Goal: Check status: Check status

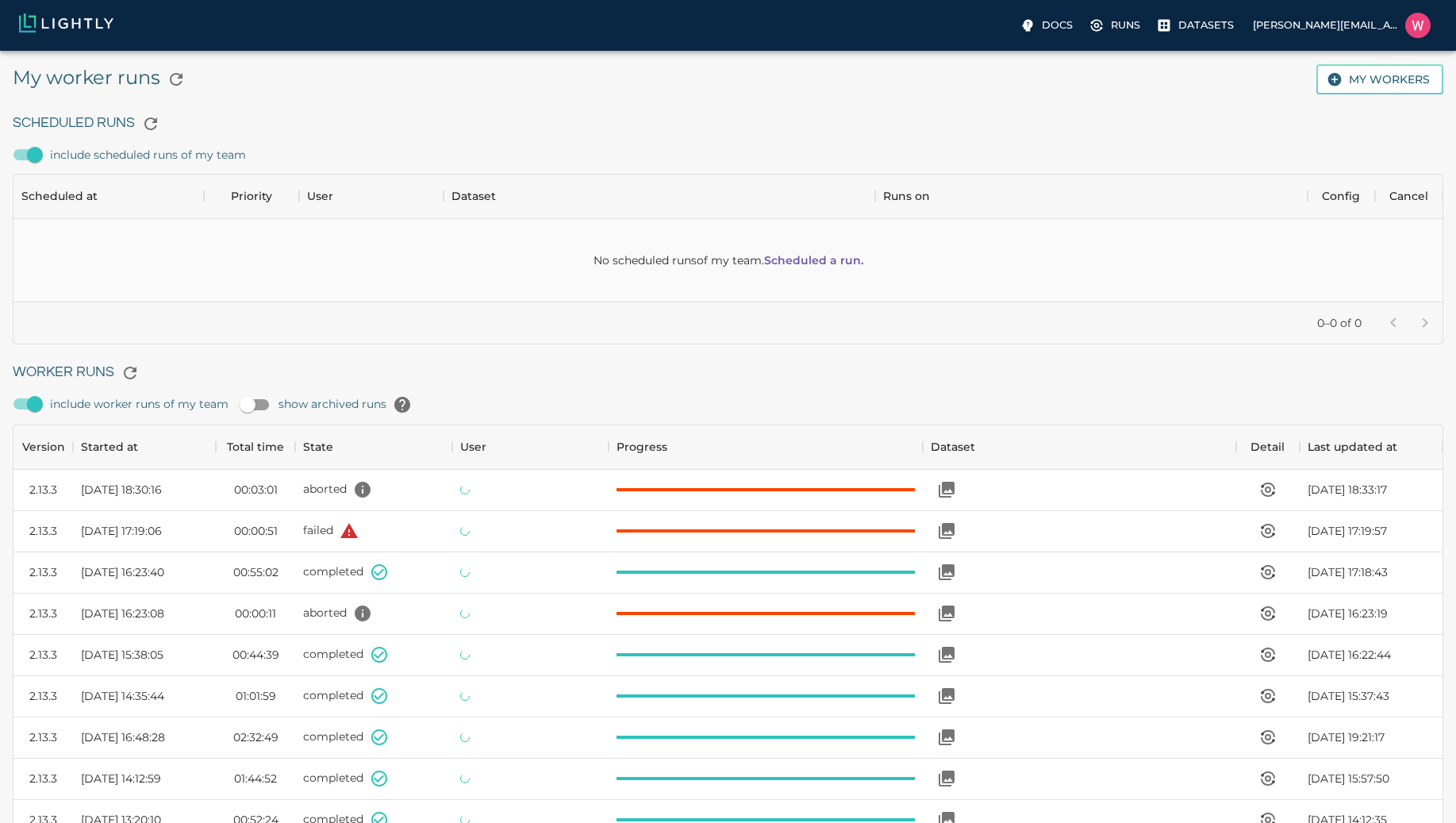
scroll to position [1065, 1417]
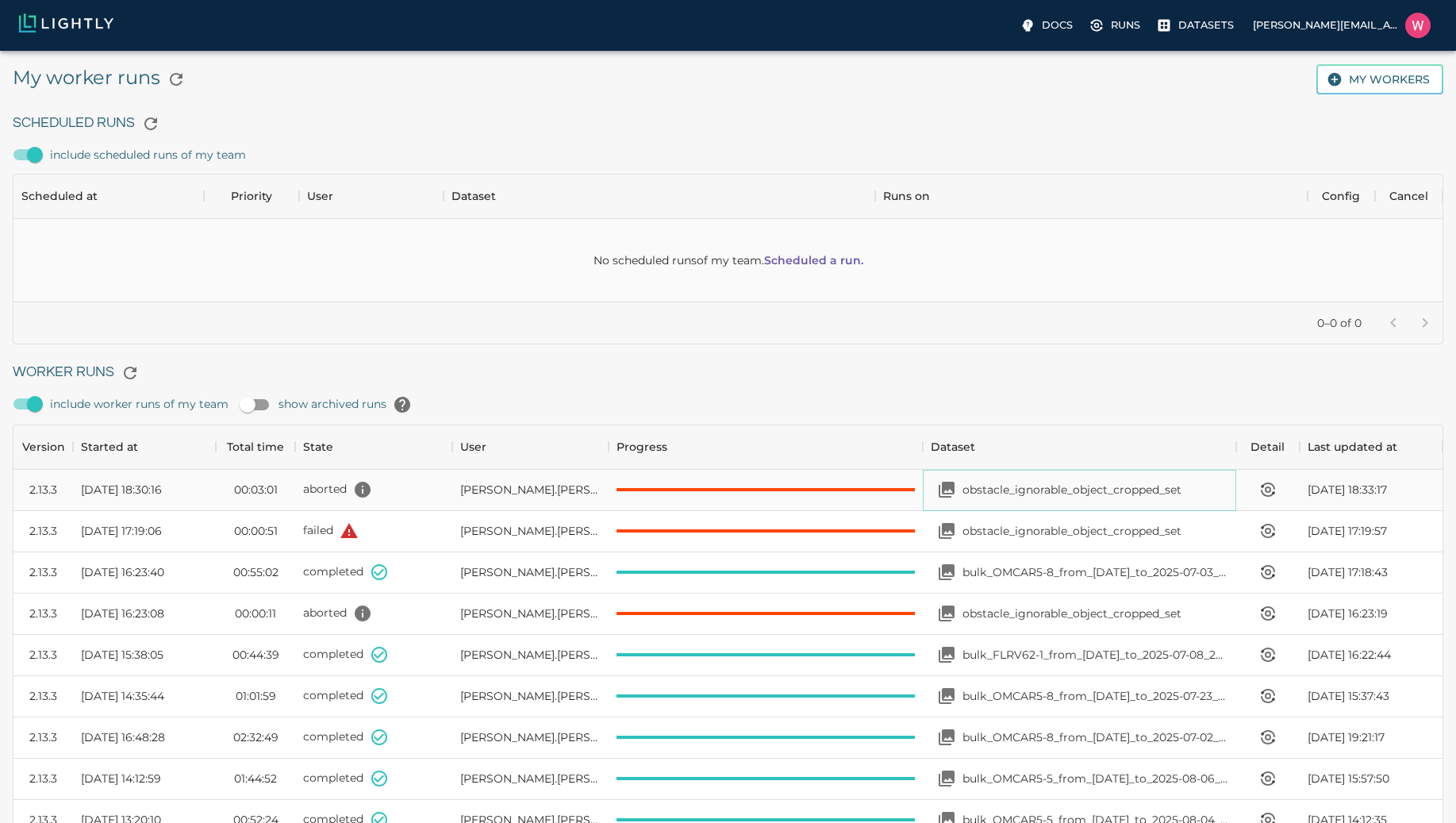
click at [1001, 493] on p "obstacle_ignorable_object_cropped_set" at bounding box center [1072, 489] width 219 height 16
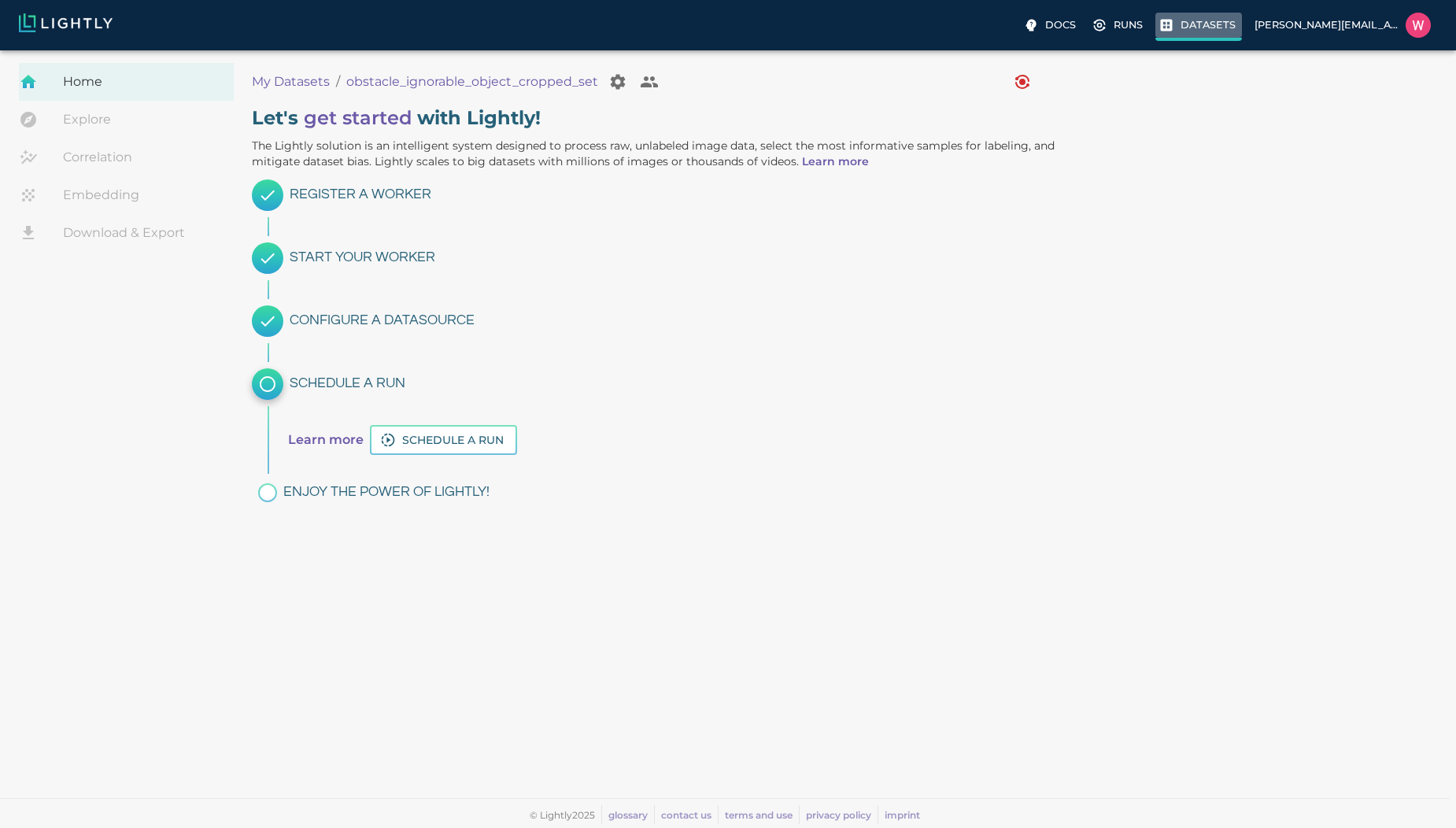
click at [1162, 24] on icon at bounding box center [1167, 26] width 12 height 12
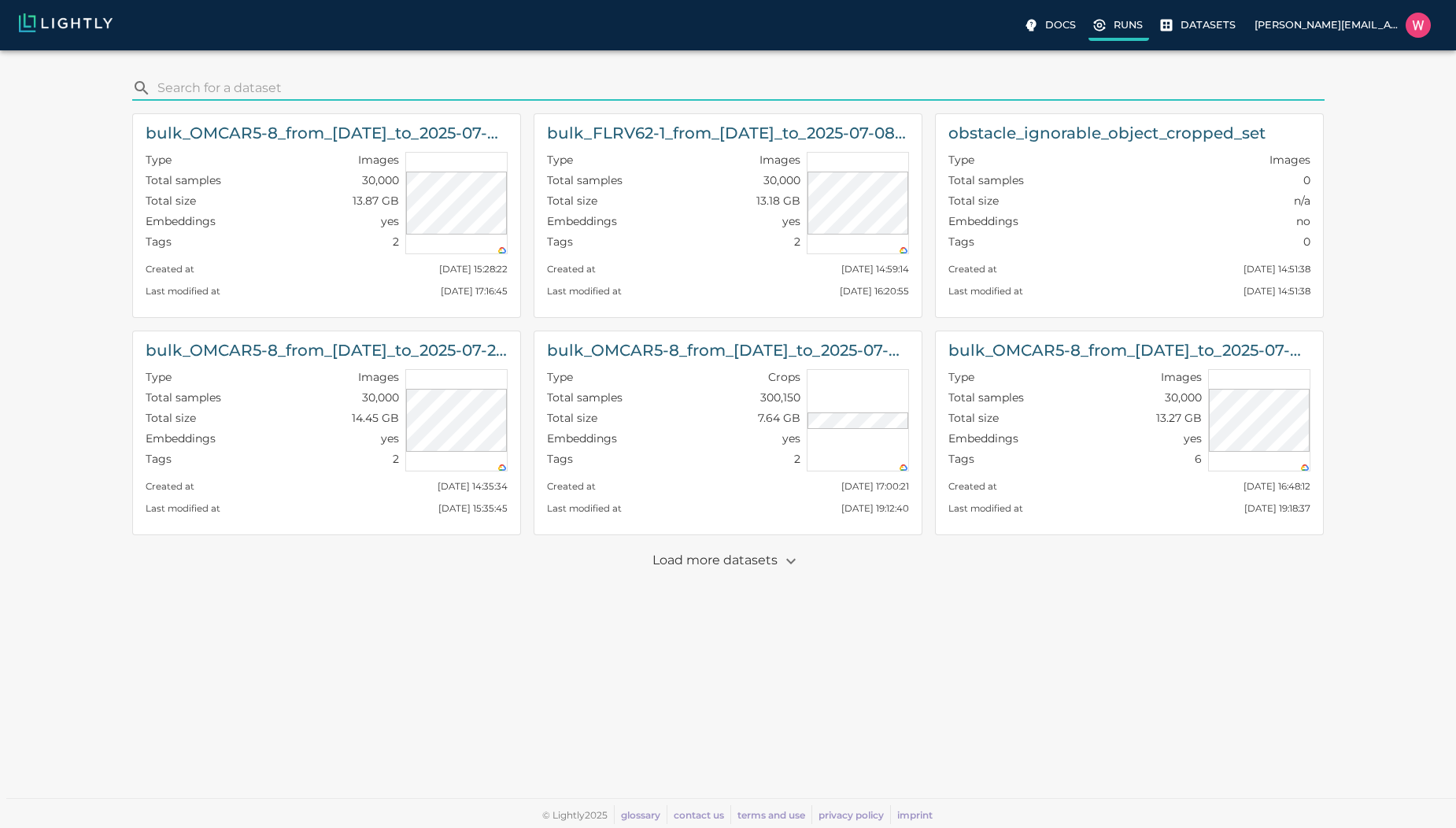
click at [1114, 33] on label "Runs" at bounding box center [1118, 27] width 61 height 28
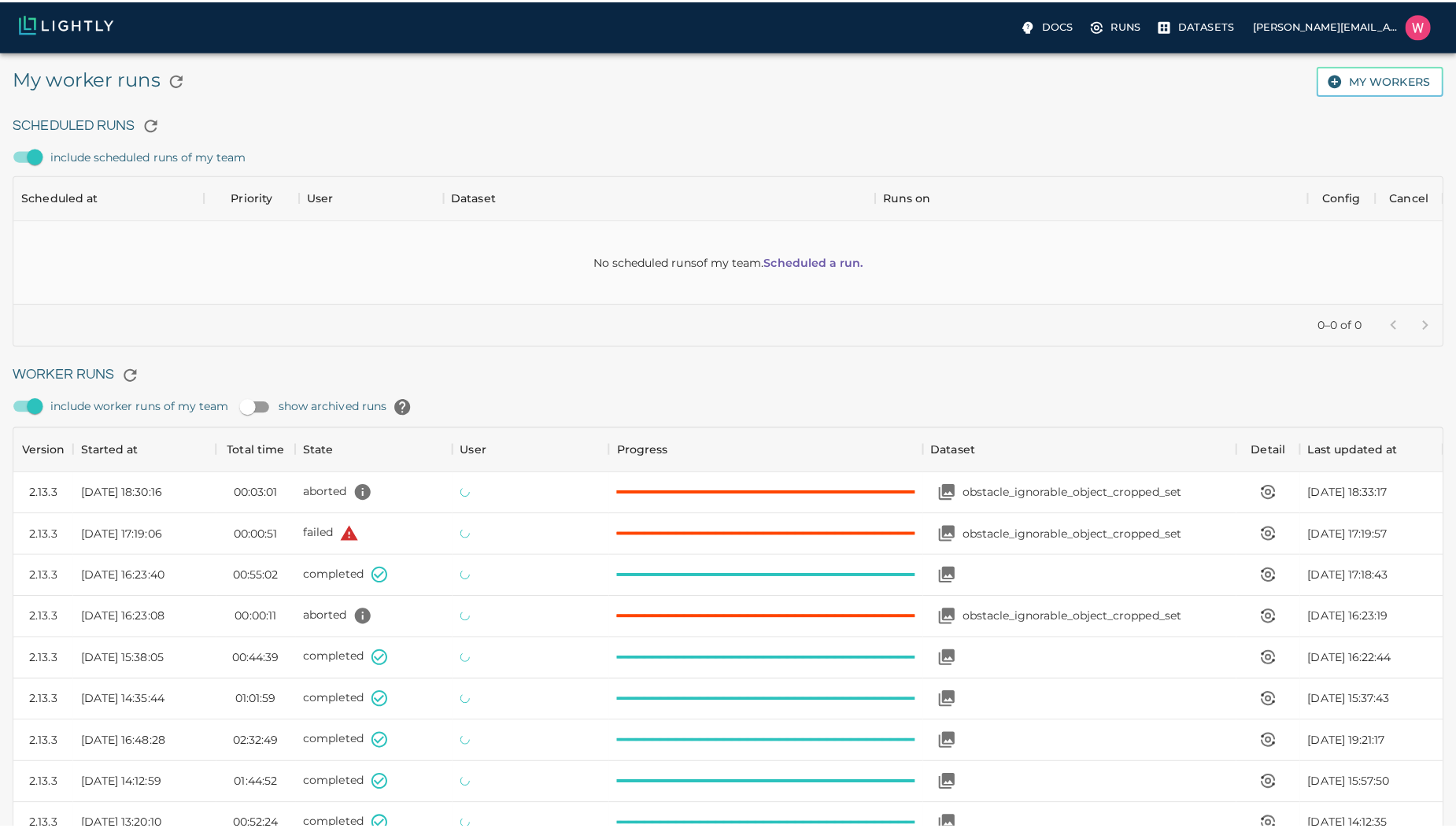
scroll to position [1055, 1406]
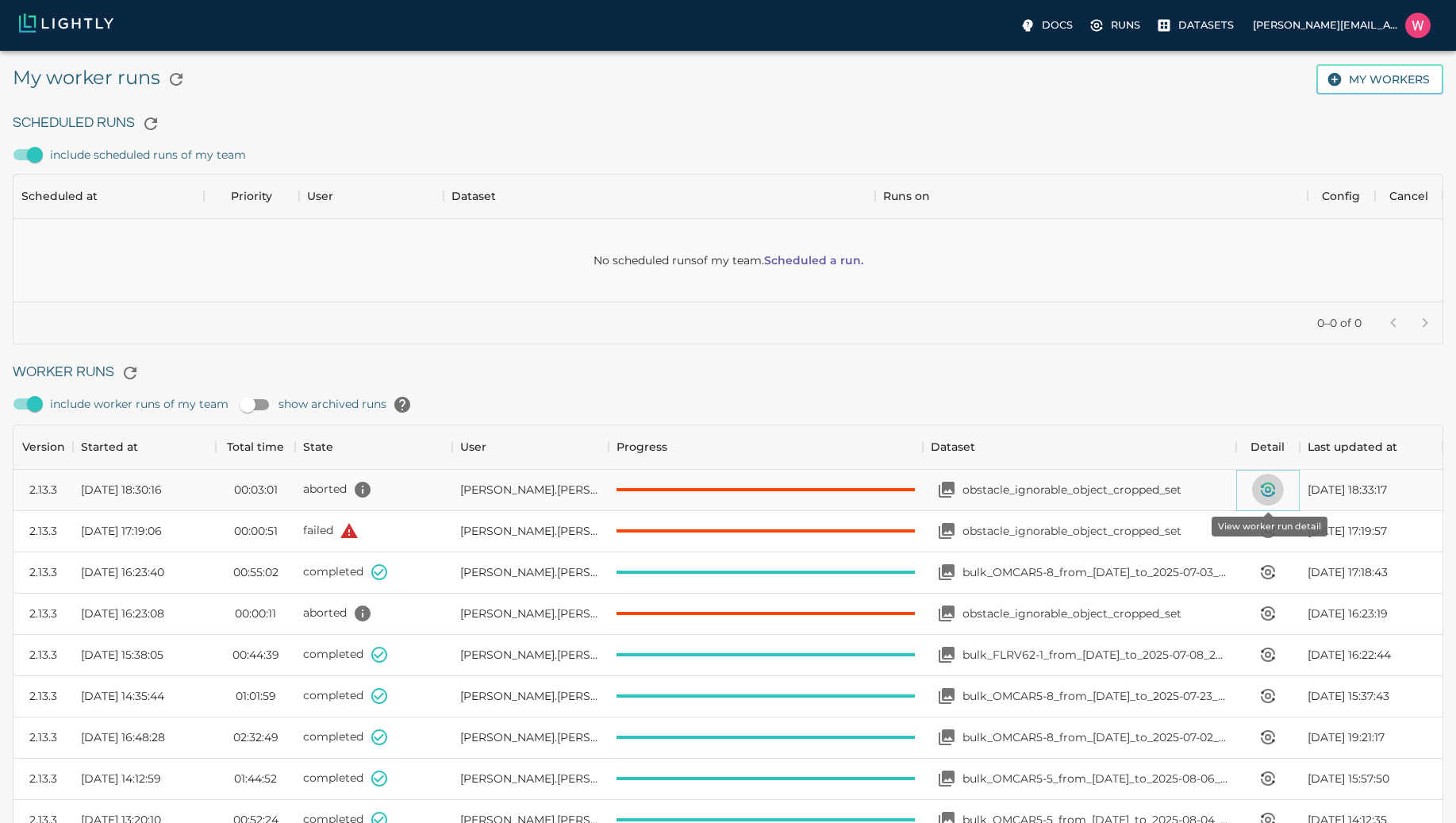
click at [1265, 497] on icon "View worker run detail" at bounding box center [1268, 489] width 19 height 19
